Goal: Transaction & Acquisition: Purchase product/service

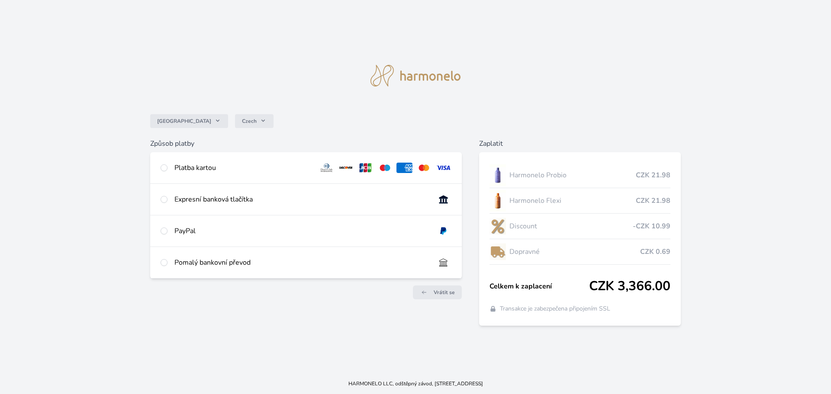
click at [169, 165] on div "Platba kartou" at bounding box center [306, 167] width 312 height 31
radio input "true"
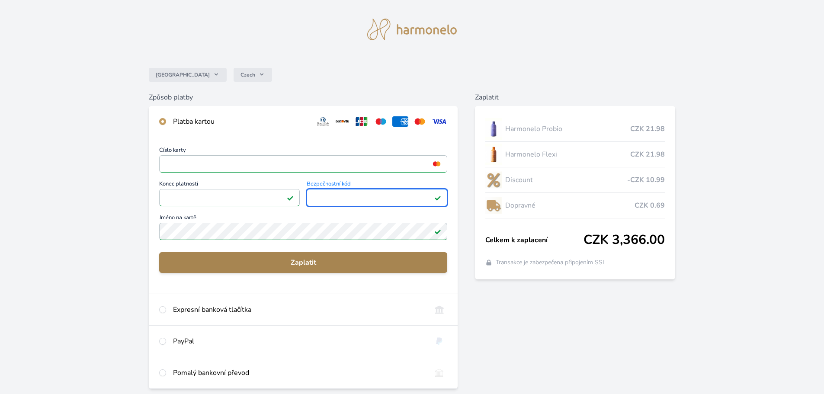
scroll to position [43, 0]
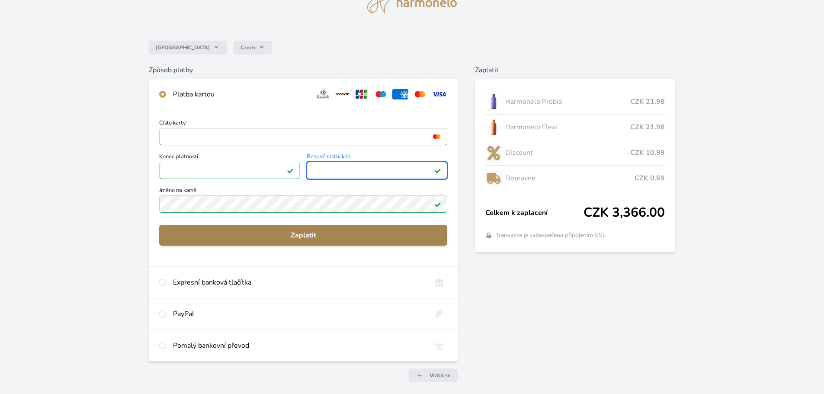
click at [251, 240] on span "Zaplatit" at bounding box center [303, 235] width 274 height 10
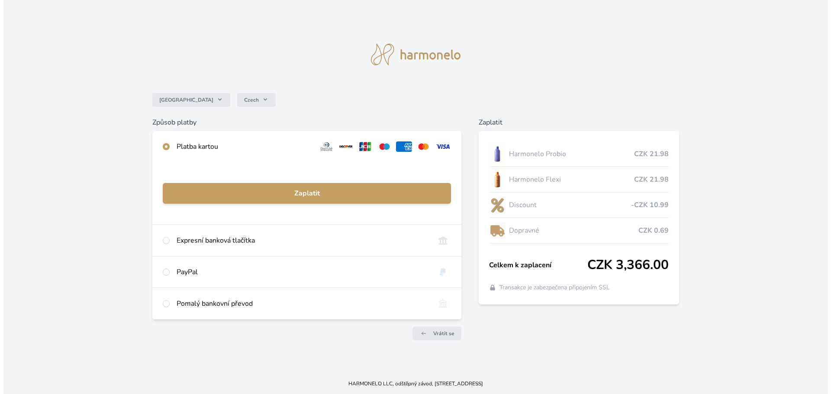
scroll to position [0, 0]
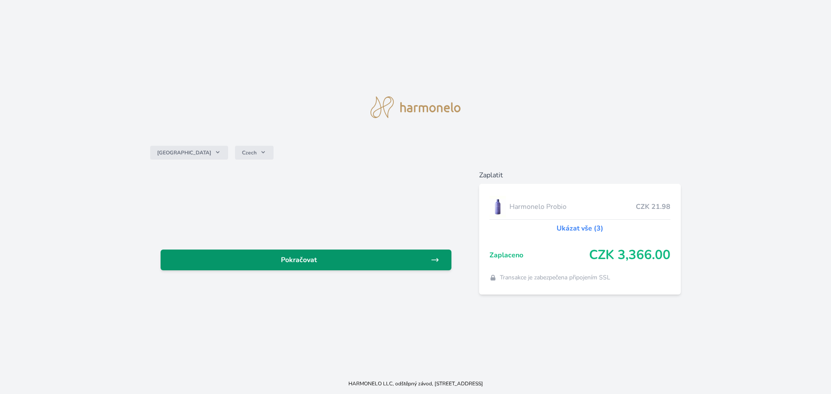
click at [344, 256] on span "Pokračovat" at bounding box center [298, 260] width 263 height 10
